Goal: Task Accomplishment & Management: Manage account settings

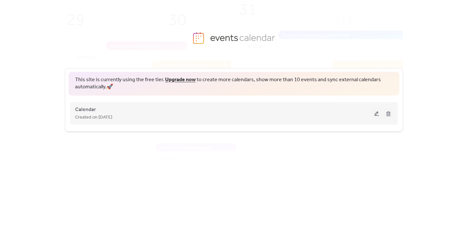
click at [169, 108] on div "Calendar Created on 3-Aug-2025" at bounding box center [223, 114] width 297 height 16
click at [90, 109] on span "Calendar" at bounding box center [85, 110] width 21 height 8
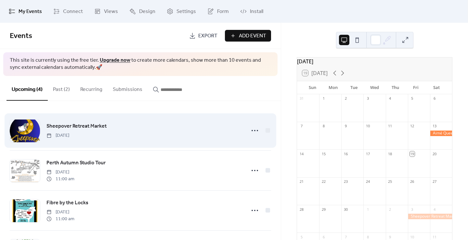
click at [199, 138] on div "Sheepover Retreat Market Friday, October 3, 2025" at bounding box center [143, 130] width 195 height 17
click at [206, 133] on div "Sheepover Retreat Market Friday, October 3, 2025" at bounding box center [143, 130] width 195 height 17
click at [96, 125] on span "Sheepover Retreat Market" at bounding box center [76, 126] width 60 height 8
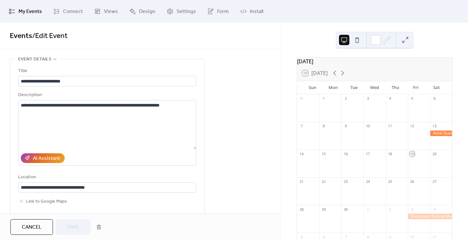
click at [33, 14] on span "My Events" at bounding box center [30, 12] width 23 height 8
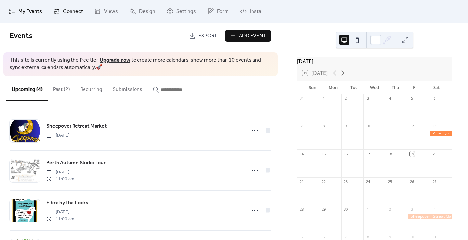
click at [58, 19] on link "Connect" at bounding box center [67, 12] width 39 height 18
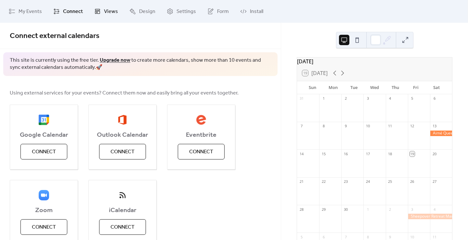
click at [105, 12] on span "Views" at bounding box center [111, 12] width 14 height 8
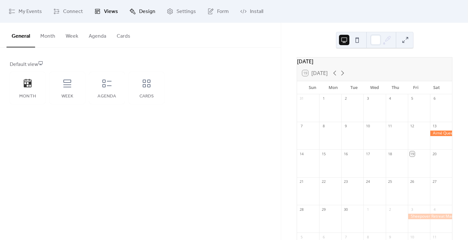
click at [142, 13] on span "Design" at bounding box center [147, 12] width 16 height 8
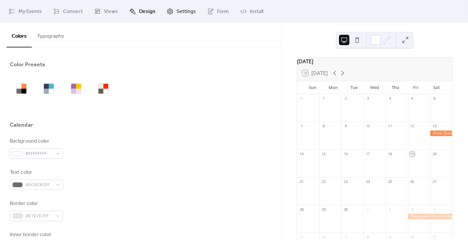
click at [170, 12] on icon at bounding box center [170, 11] width 6 height 6
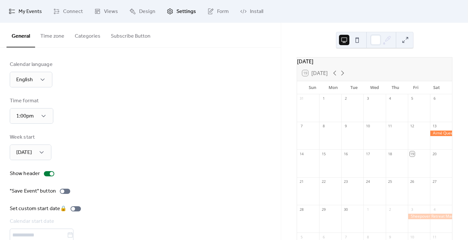
click at [27, 11] on span "My Events" at bounding box center [30, 12] width 23 height 8
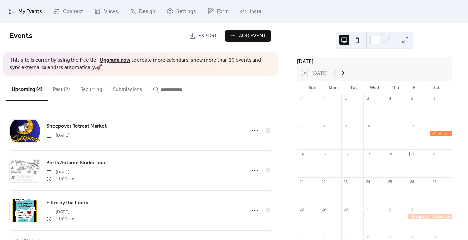
click at [343, 77] on icon at bounding box center [342, 73] width 8 height 8
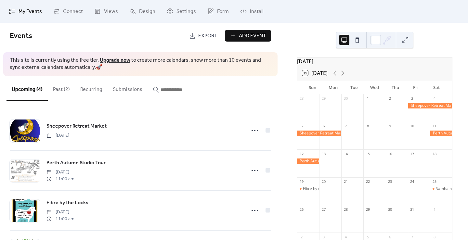
click at [202, 35] on span "Export" at bounding box center [207, 36] width 19 height 8
click at [107, 41] on span "Events" at bounding box center [97, 36] width 174 height 13
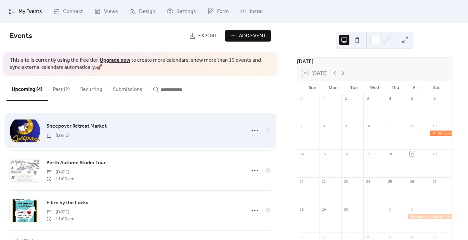
scroll to position [40, 0]
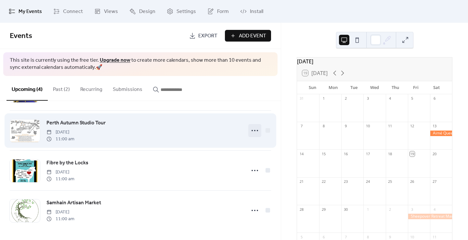
click at [257, 130] on circle at bounding box center [257, 130] width 1 height 1
click at [165, 122] on div "Perth Autumn Studio Tour Saturday, October 11, 2025 11:00 am" at bounding box center [143, 130] width 195 height 23
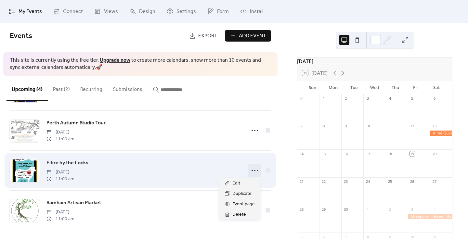
click at [251, 170] on circle at bounding box center [251, 170] width 1 height 1
click at [194, 154] on div "Fibre by the Locks Sunday, October 19, 2025 11:00 am" at bounding box center [140, 171] width 261 height 40
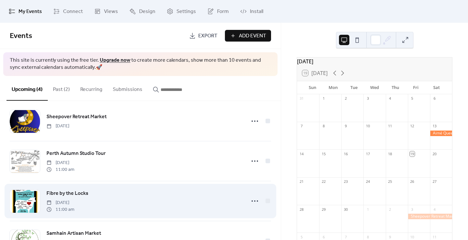
scroll to position [0, 0]
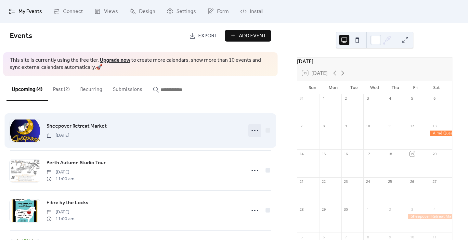
click at [252, 129] on icon at bounding box center [254, 130] width 10 height 10
click at [266, 130] on div at bounding box center [267, 130] width 5 height 5
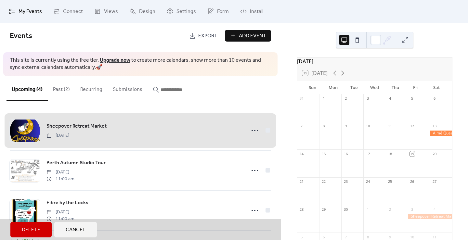
click at [86, 230] on button "Cancel" at bounding box center [75, 230] width 43 height 16
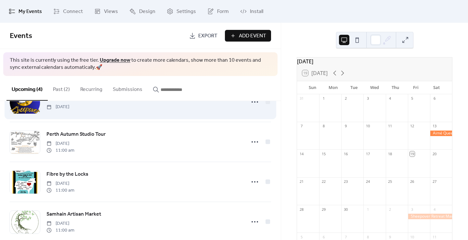
scroll to position [40, 0]
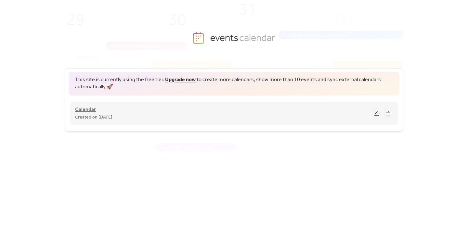
click at [86, 113] on span "Calendar" at bounding box center [85, 110] width 21 height 8
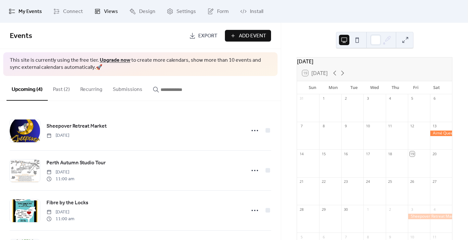
click at [104, 13] on span "Views" at bounding box center [111, 12] width 14 height 8
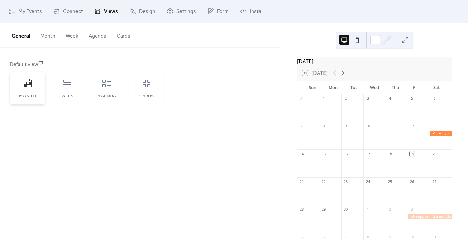
click at [23, 92] on div "Month" at bounding box center [28, 88] width 36 height 32
click at [108, 85] on icon at bounding box center [107, 83] width 10 height 10
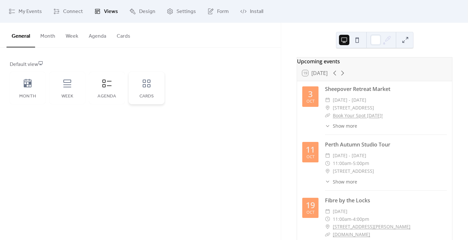
click at [145, 84] on icon at bounding box center [146, 83] width 10 height 10
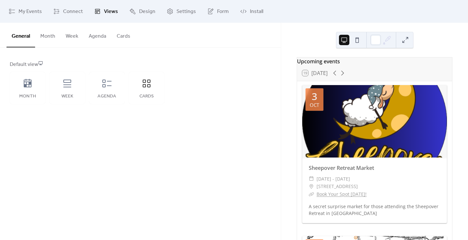
click at [30, 66] on div "Default view" at bounding box center [140, 65] width 260 height 8
click at [107, 86] on icon at bounding box center [107, 83] width 10 height 10
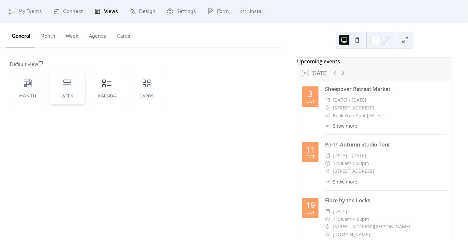
click at [70, 88] on icon at bounding box center [67, 83] width 10 height 10
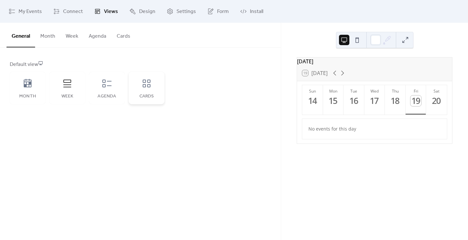
click at [145, 86] on icon at bounding box center [147, 84] width 8 height 8
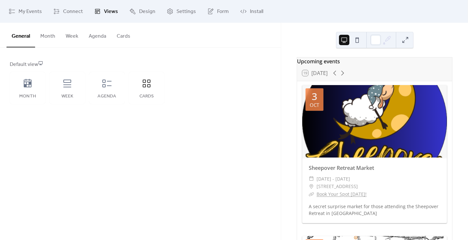
click at [221, 73] on div "Default view Month Week Agenda Cards" at bounding box center [140, 83] width 261 height 44
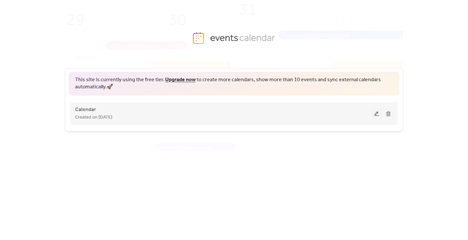
click at [376, 113] on button at bounding box center [376, 113] width 9 height 10
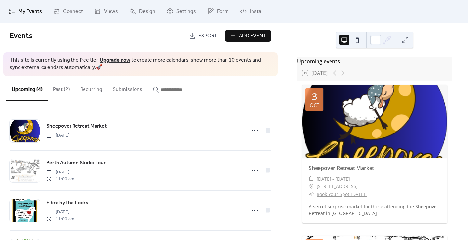
click at [355, 37] on button at bounding box center [357, 40] width 10 height 10
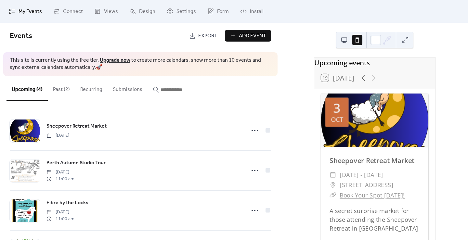
click at [338, 39] on div at bounding box center [374, 40] width 77 height 16
click at [342, 39] on button at bounding box center [344, 40] width 10 height 10
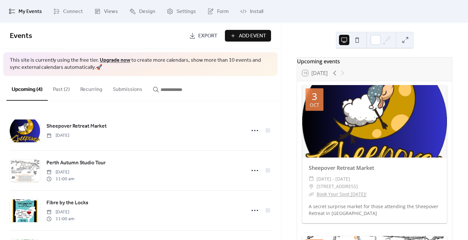
click at [246, 36] on span "Add Event" at bounding box center [252, 36] width 27 height 8
